Goal: Information Seeking & Learning: Learn about a topic

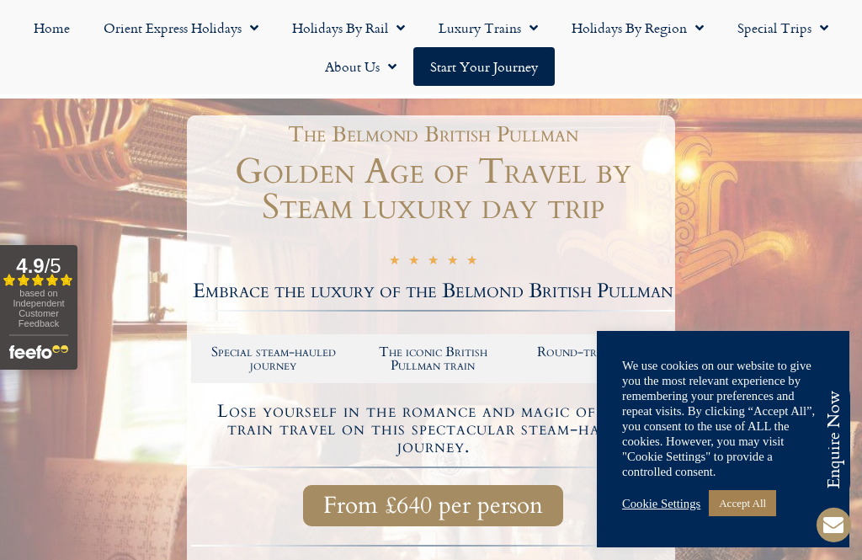
click at [749, 516] on link "Accept All" at bounding box center [742, 503] width 67 height 26
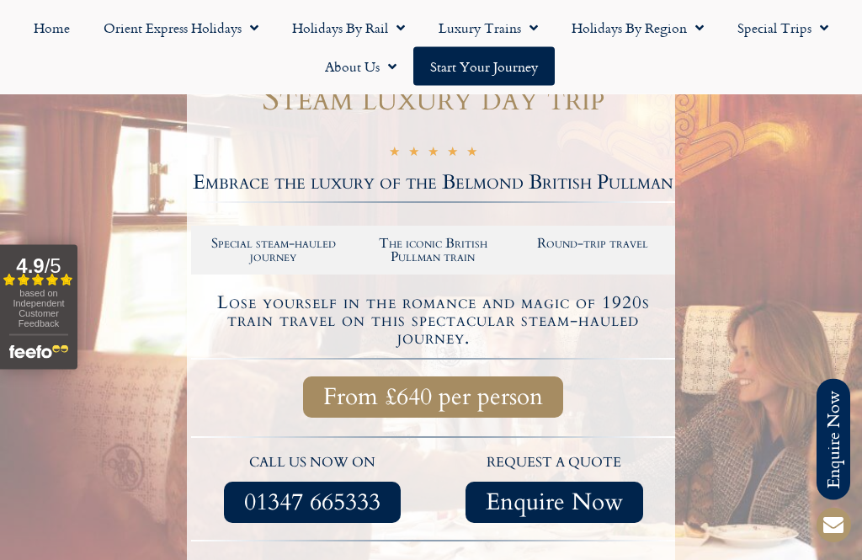
scroll to position [253, 0]
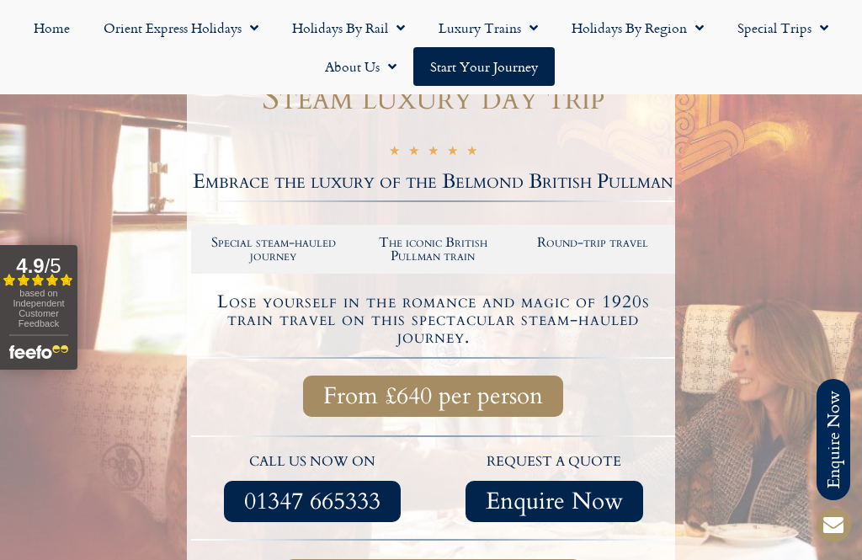
click at [751, 430] on div at bounding box center [431, 359] width 862 height 740
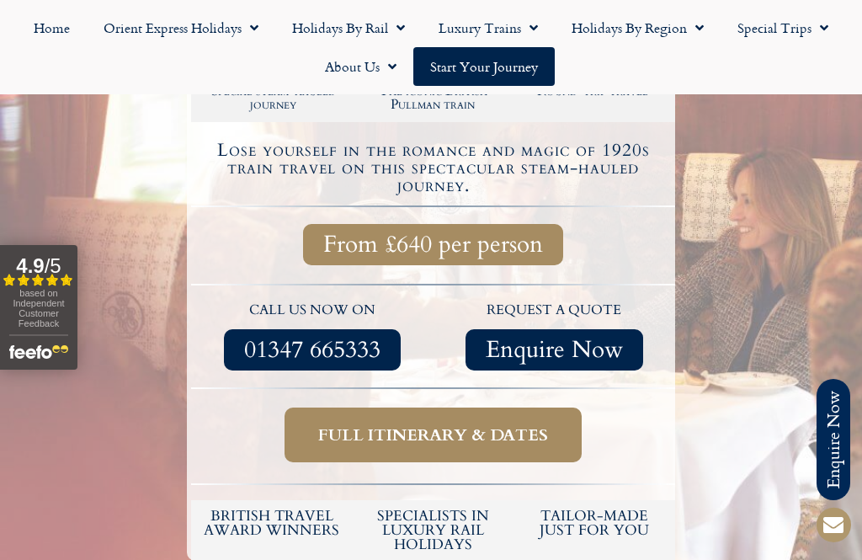
scroll to position [404, 0]
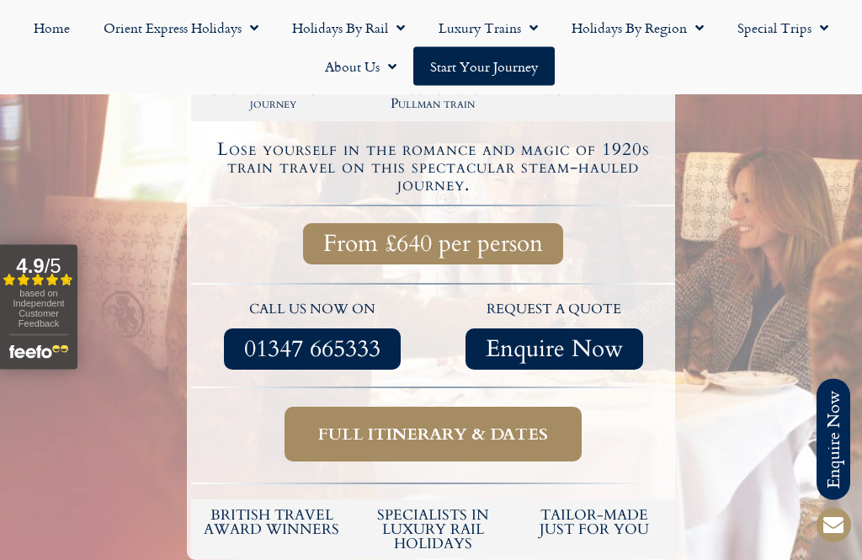
click at [518, 424] on span "Full itinerary & dates" at bounding box center [433, 434] width 230 height 21
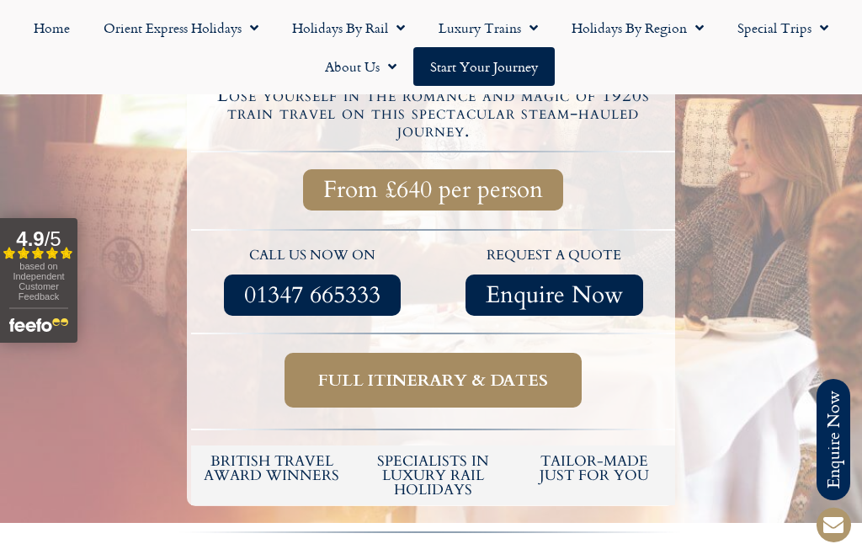
click at [486, 370] on span "Full itinerary & dates" at bounding box center [433, 380] width 230 height 21
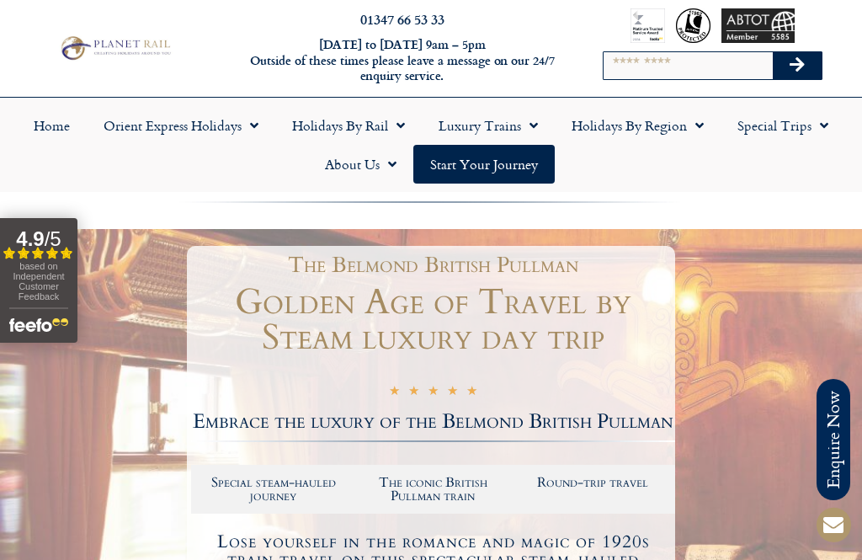
scroll to position [0, 0]
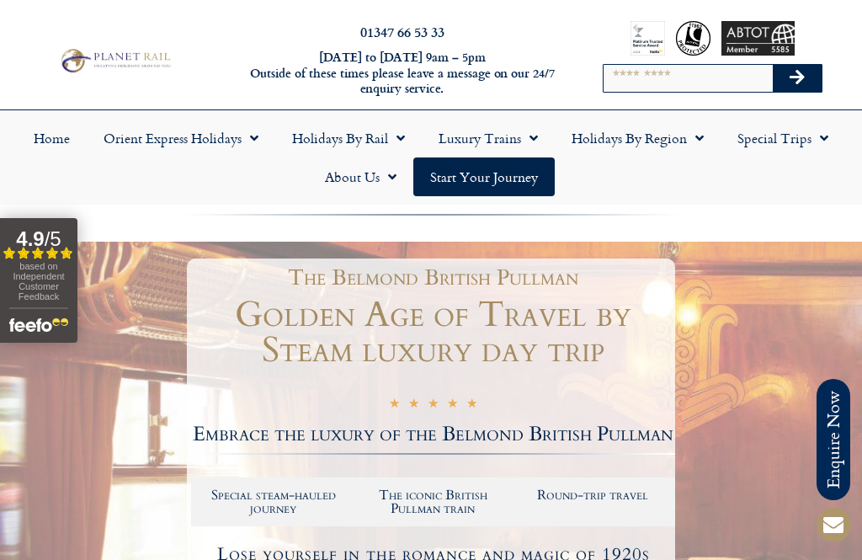
click at [493, 190] on link "Start your Journey" at bounding box center [483, 176] width 141 height 39
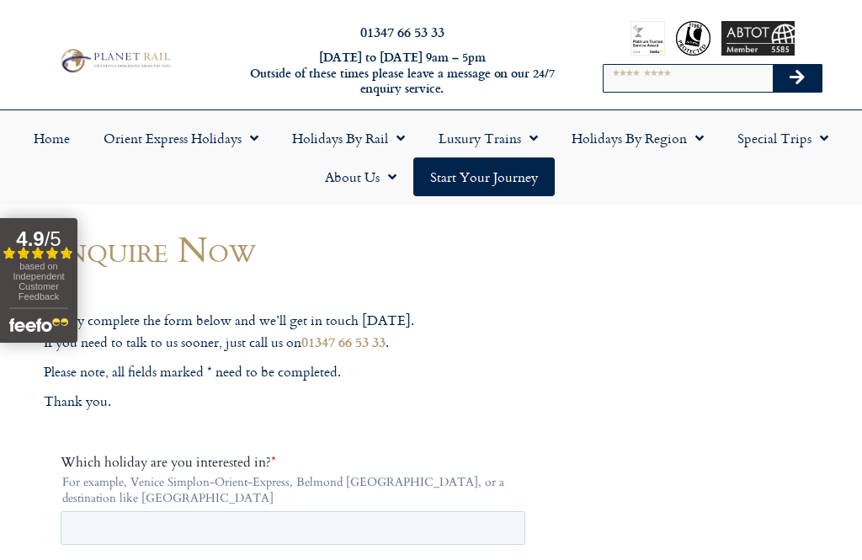
click at [223, 149] on link "Orient Express Holidays" at bounding box center [181, 138] width 189 height 39
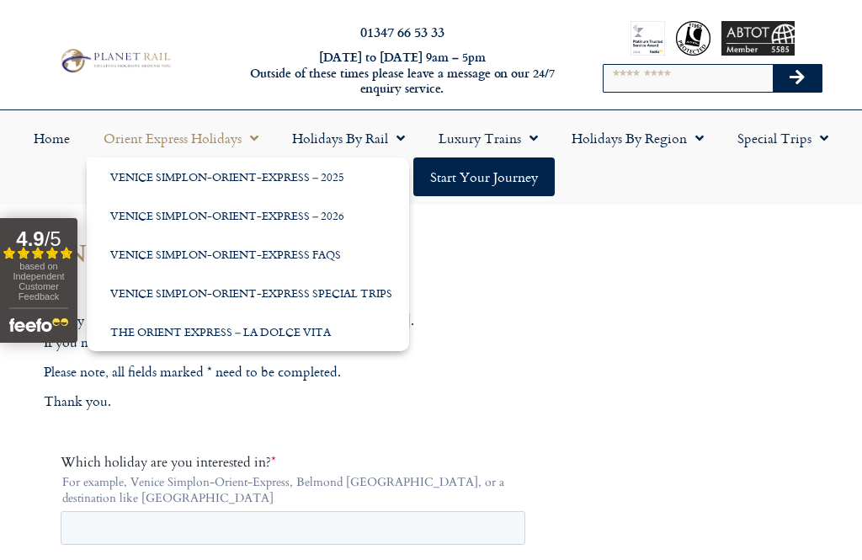
click at [282, 182] on link "Venice Simplon-Orient-Express – 2025" at bounding box center [248, 176] width 322 height 39
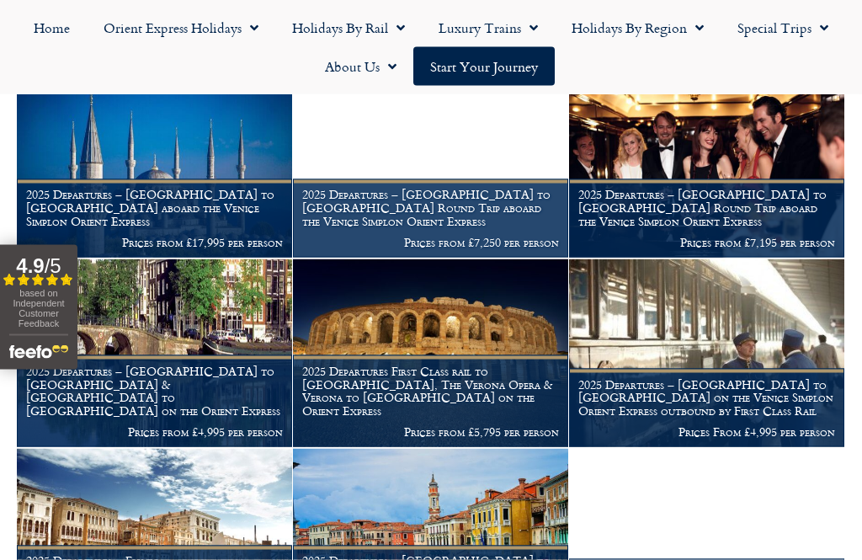
scroll to position [1265, 0]
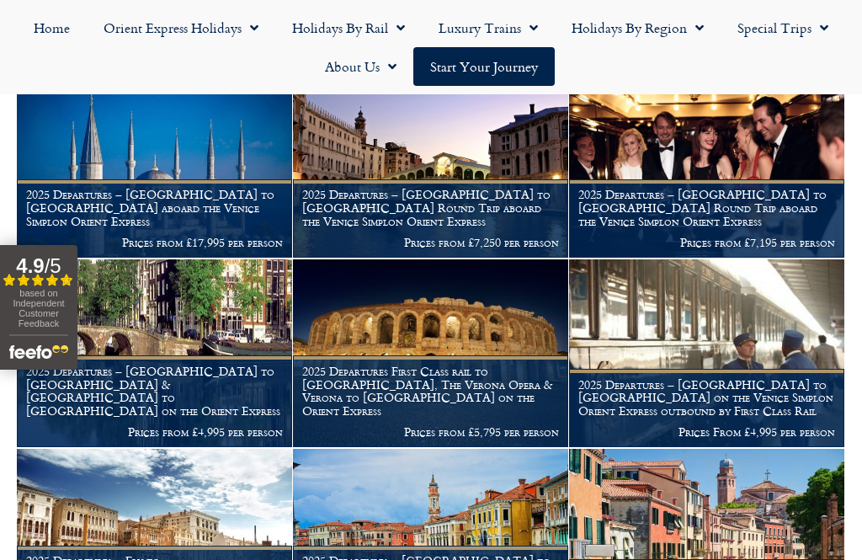
click at [77, 489] on img at bounding box center [154, 543] width 275 height 188
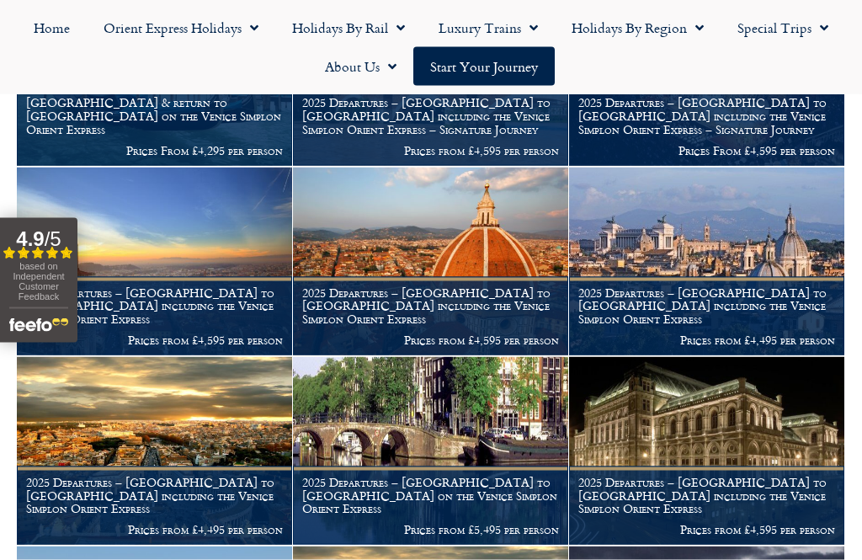
scroll to position [588, 0]
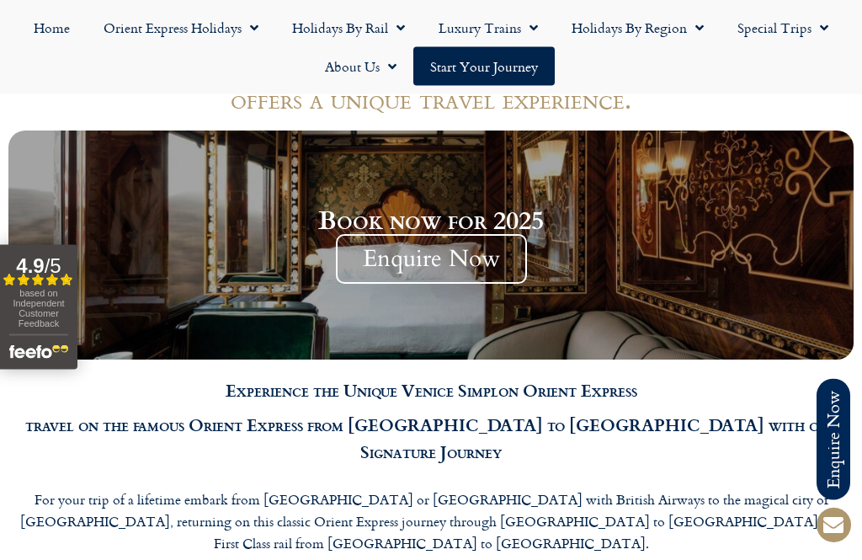
scroll to position [1462, 0]
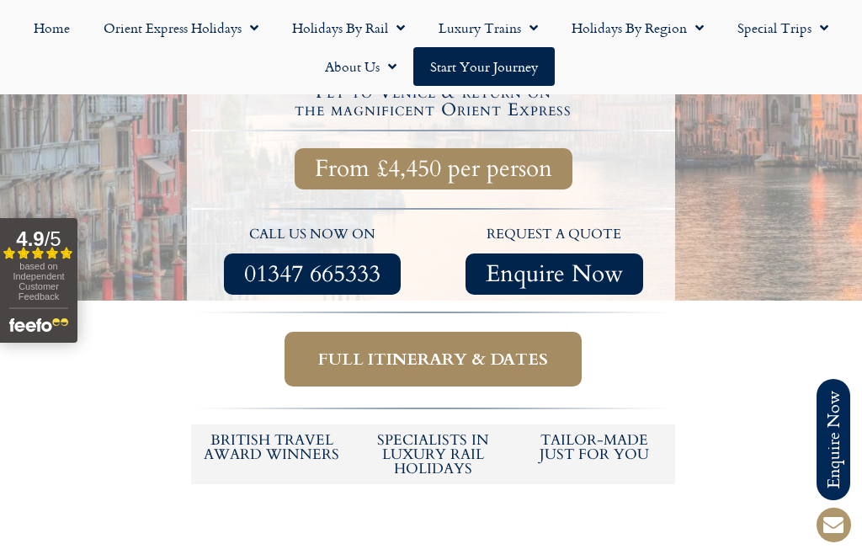
click at [509, 349] on span "Full itinerary & dates" at bounding box center [433, 359] width 230 height 21
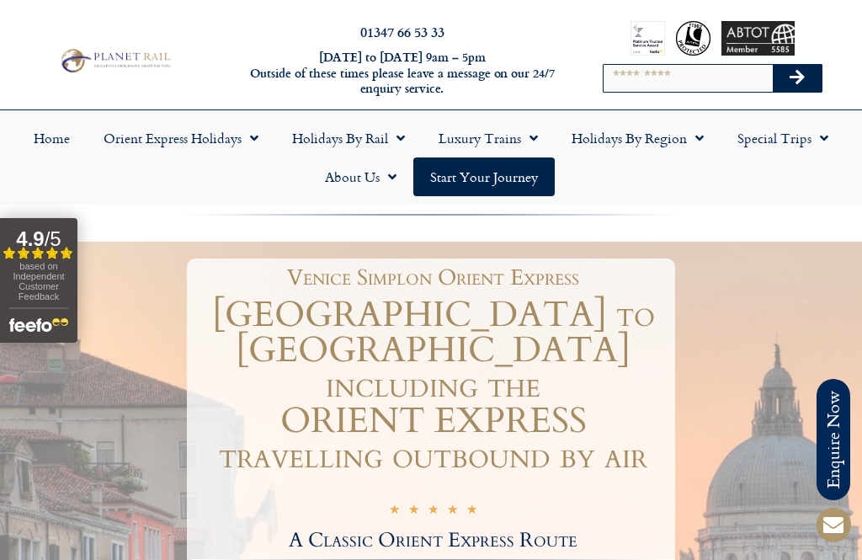
scroll to position [582, 0]
